Goal: Obtain resource: Obtain resource

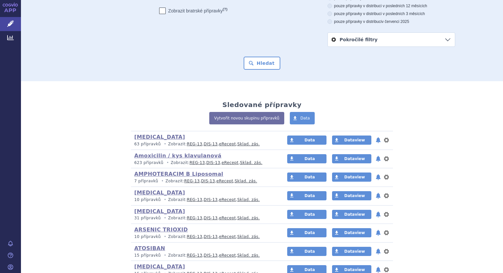
scroll to position [131, 0]
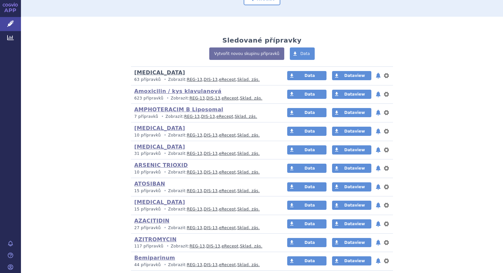
click at [156, 72] on link "[MEDICAL_DATA]" at bounding box center [159, 72] width 51 height 6
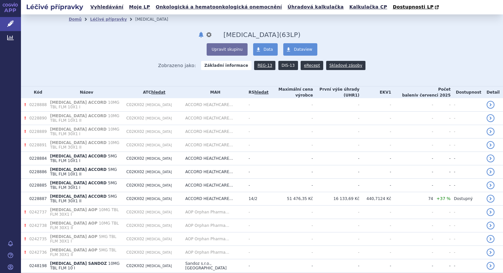
click at [281, 67] on link "DIS-13" at bounding box center [288, 65] width 20 height 9
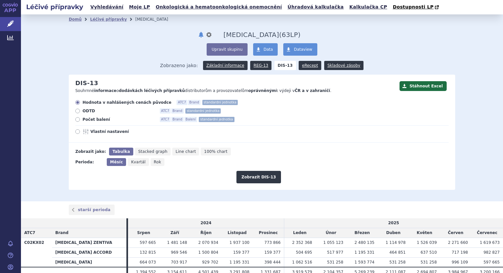
click at [75, 117] on div "Hodnota v nahlášených cenách původce ATC7 Brand standardní jednotka ODTD ATC7 B…" at bounding box center [259, 121] width 380 height 43
click at [75, 119] on icon at bounding box center [77, 119] width 5 height 5
click at [76, 119] on input "Počet balení ATC7 Brand Balení standardní jednotka" at bounding box center [78, 120] width 4 height 4
radio input "true"
click at [75, 132] on icon at bounding box center [77, 131] width 5 height 5
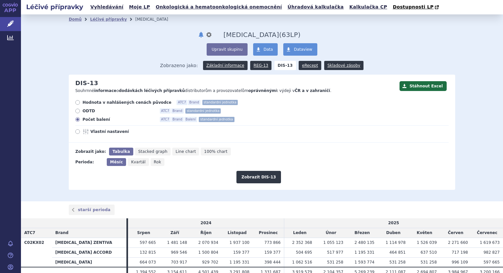
click at [76, 132] on input "Vlastní nastavení" at bounding box center [78, 132] width 4 height 4
radio input "true"
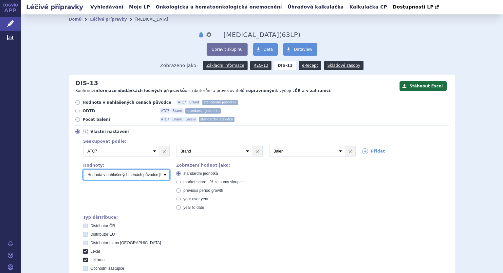
click at [111, 177] on select "Počet balení Hodnota v nahlášených cenách původce [DIS-13] Hodnota v maximálníc…" at bounding box center [126, 174] width 86 height 10
select select "packages"
click at [83, 170] on select "Počet balení Hodnota v nahlášených cenách původce [DIS-13] Hodnota v maximálníc…" at bounding box center [126, 174] width 86 height 10
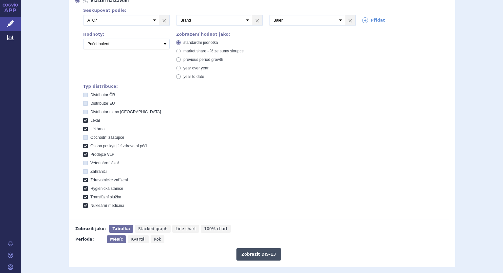
click at [254, 257] on button "Zobrazit DIS-13" at bounding box center [258, 254] width 44 height 12
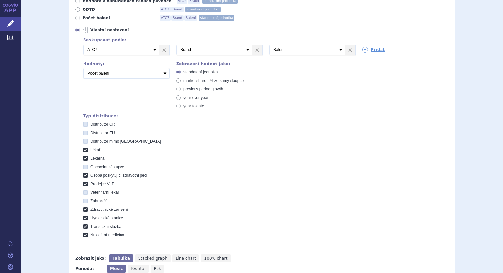
scroll to position [19, 0]
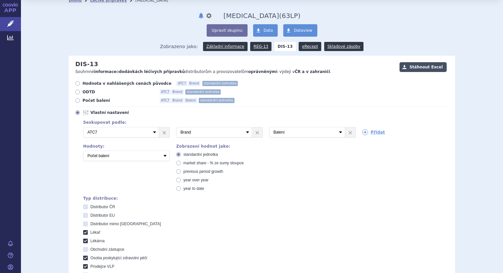
click at [430, 68] on button "Stáhnout Excel" at bounding box center [422, 67] width 47 height 10
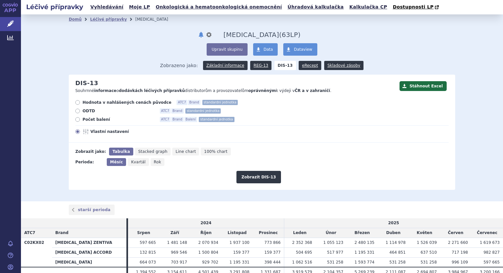
scroll to position [30, 0]
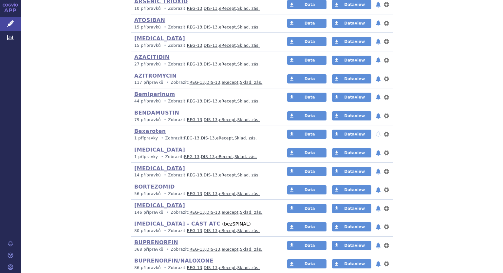
scroll to position [360, 0]
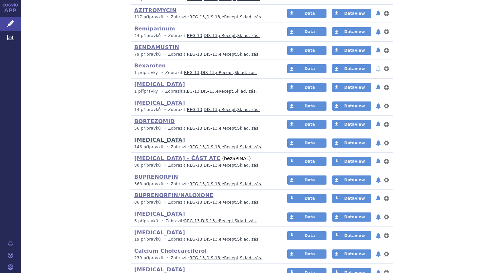
click at [145, 142] on link "[MEDICAL_DATA]" at bounding box center [159, 140] width 51 height 6
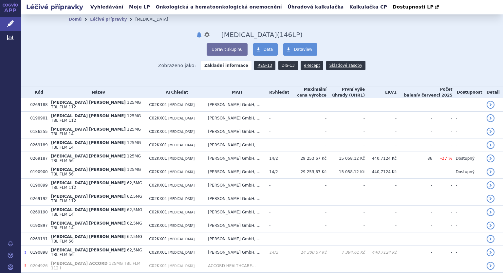
click at [279, 64] on link "DIS-13" at bounding box center [288, 65] width 20 height 9
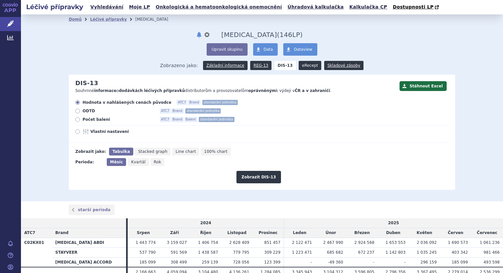
click at [304, 65] on link "eRecept" at bounding box center [309, 65] width 23 height 9
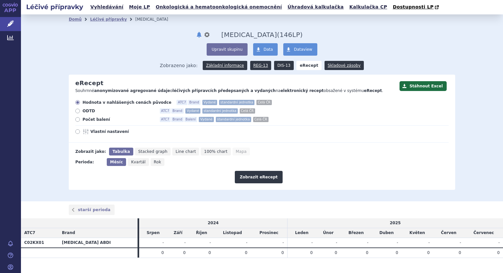
click at [277, 64] on link "DIS-13" at bounding box center [284, 65] width 20 height 9
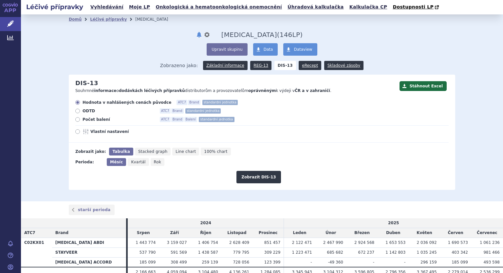
scroll to position [30, 0]
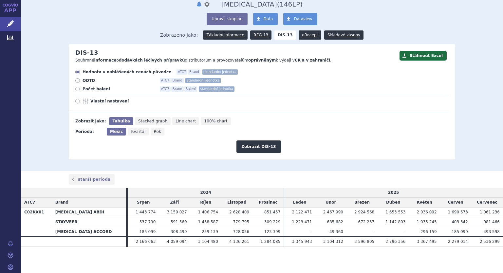
click at [75, 87] on icon at bounding box center [77, 89] width 5 height 5
click at [76, 88] on input "Počet balení ATC7 Brand Balení standardní jednotka" at bounding box center [78, 90] width 4 height 4
radio input "true"
click at [75, 99] on label "Vlastní nastavení" at bounding box center [261, 100] width 373 height 5
click at [76, 100] on input "Vlastní nastavení" at bounding box center [78, 102] width 4 height 4
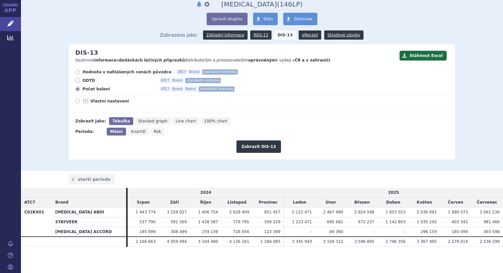
radio input "true"
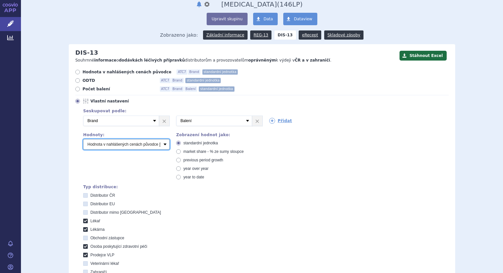
click at [93, 144] on select "Počet balení Hodnota v nahlášených cenách původce [DIS-13] Hodnota v maximálníc…" at bounding box center [126, 144] width 86 height 10
select select "packages"
click at [83, 139] on select "Počet balení Hodnota v nahlášených cenách původce [DIS-13] Hodnota v maximálníc…" at bounding box center [126, 144] width 86 height 10
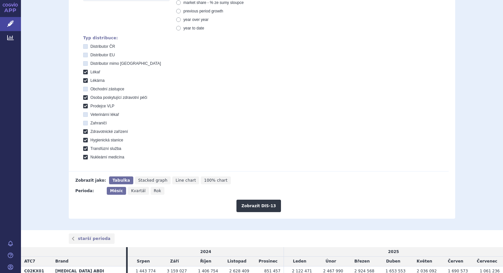
scroll to position [129, 0]
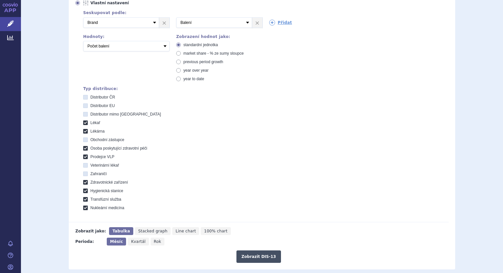
click at [242, 256] on button "Zobrazit DIS-13" at bounding box center [258, 256] width 44 height 12
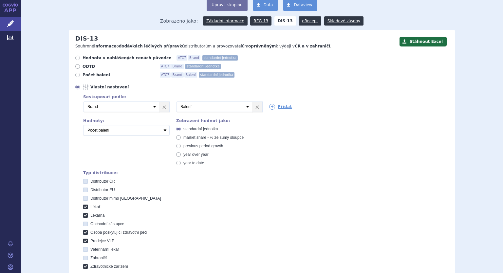
scroll to position [42, 0]
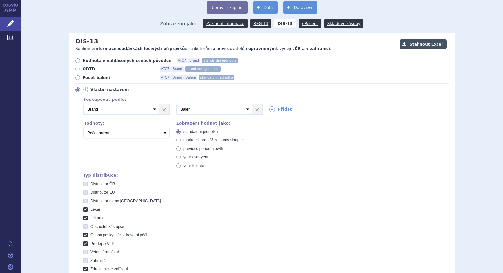
click at [427, 46] on button "Stáhnout Excel" at bounding box center [422, 44] width 47 height 10
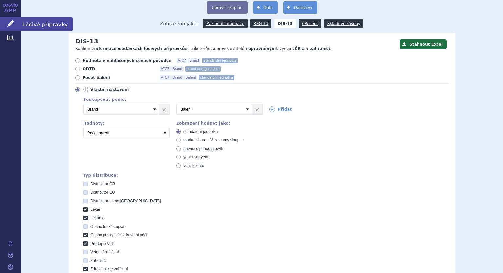
click at [13, 25] on icon at bounding box center [10, 23] width 7 height 7
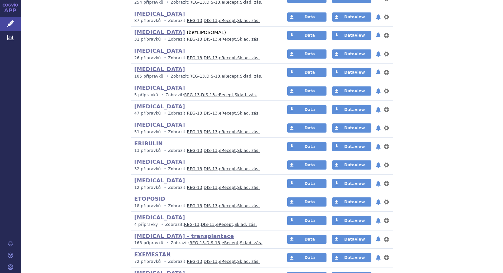
scroll to position [982, 0]
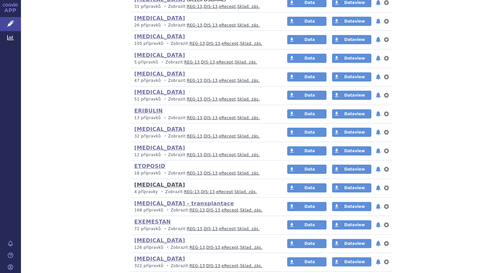
click at [142, 182] on link "[MEDICAL_DATA]" at bounding box center [159, 185] width 51 height 6
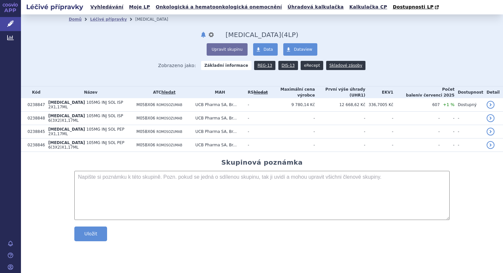
click at [305, 66] on link "eRecept" at bounding box center [311, 65] width 23 height 9
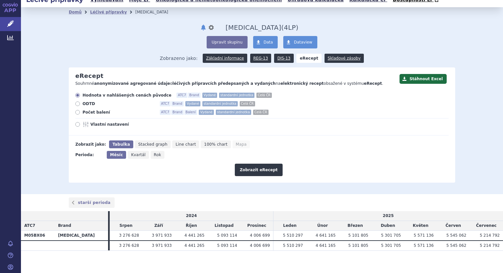
scroll to position [11, 0]
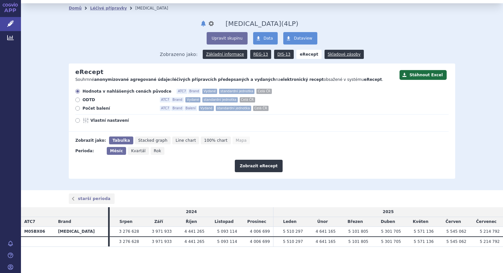
click at [76, 111] on icon at bounding box center [77, 108] width 5 height 5
click at [76, 111] on input "Počet balení ATC7 Brand Balení Vydané standardní jednotka Celá ČR" at bounding box center [78, 109] width 4 height 4
radio input "true"
click at [75, 121] on icon at bounding box center [77, 120] width 5 height 5
click at [76, 121] on input "Vlastní nastavení" at bounding box center [78, 121] width 4 height 4
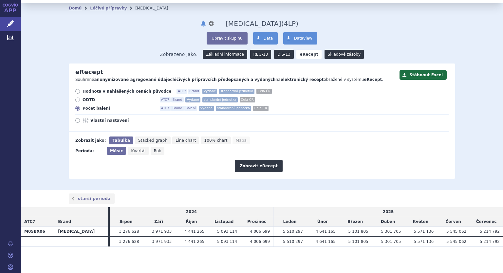
radio input "true"
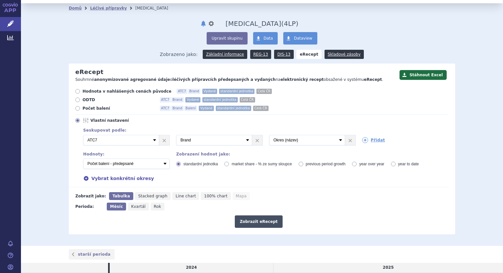
click at [252, 219] on button "Zobrazit eRecept" at bounding box center [259, 221] width 48 height 12
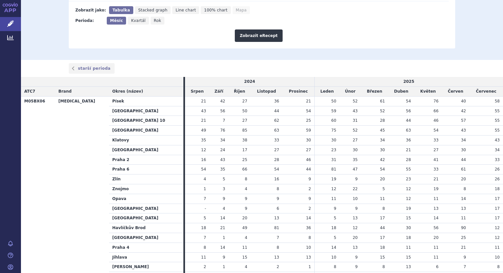
scroll to position [33, 0]
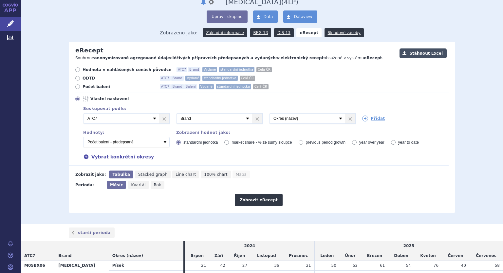
click at [419, 52] on button "Stáhnout Excel" at bounding box center [422, 53] width 47 height 10
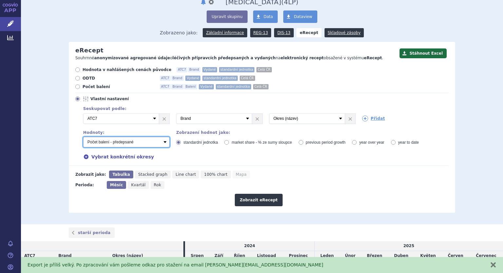
click at [163, 140] on select "Počet balení - vydané Hodnota v nahlášených cenách původce - vydané Hodnota v m…" at bounding box center [126, 142] width 86 height 10
select select "vydanePackages"
click at [83, 137] on select "Počet balení - vydané Hodnota v nahlášených cenách původce - vydané Hodnota v m…" at bounding box center [126, 142] width 86 height 10
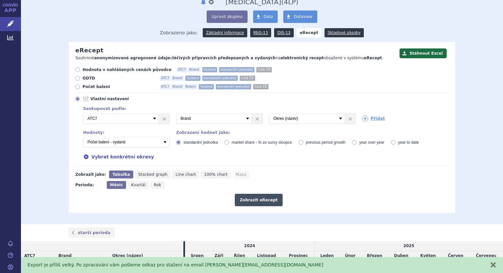
click at [242, 197] on button "Zobrazit eRecept" at bounding box center [259, 200] width 48 height 12
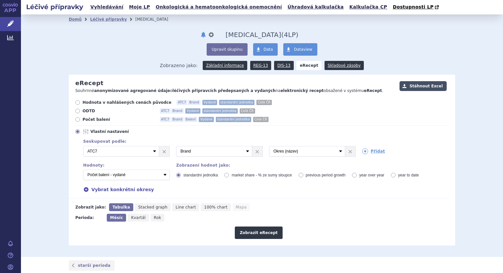
click at [422, 83] on button "Stáhnout Excel" at bounding box center [422, 86] width 47 height 10
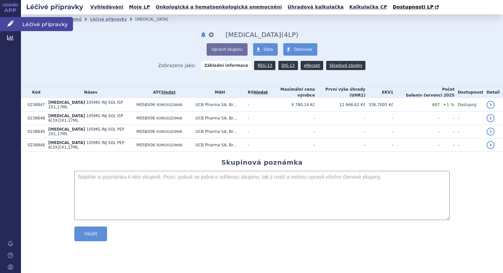
click at [8, 24] on icon at bounding box center [10, 23] width 7 height 7
click at [10, 25] on icon at bounding box center [10, 23] width 7 height 7
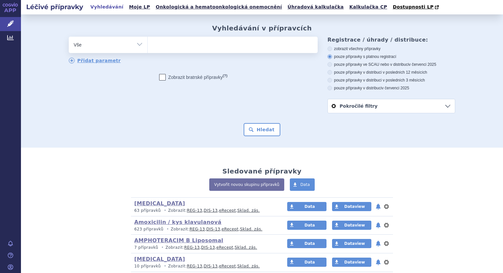
scroll to position [65, 0]
